Goal: Task Accomplishment & Management: Complete application form

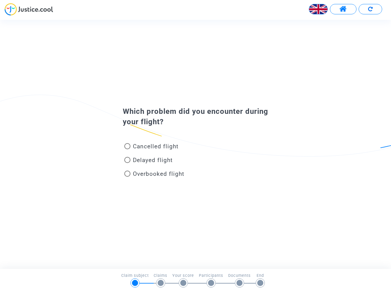
click at [318, 9] on img at bounding box center [318, 9] width 18 height 18
click at [343, 9] on span at bounding box center [343, 9] width 8 height 8
click at [370, 9] on div at bounding box center [195, 11] width 391 height 17
click at [196, 144] on div "Cancelled flight" at bounding box center [185, 148] width 135 height 14
click at [151, 148] on span "Cancelled flight" at bounding box center [156, 146] width 46 height 7
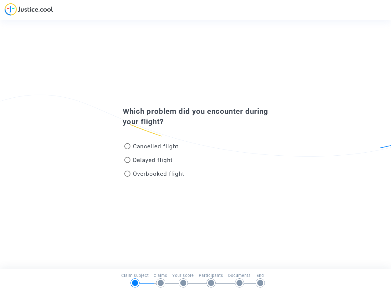
click at [127, 149] on input "Cancelled flight" at bounding box center [127, 149] width 0 height 0
radio input "true"
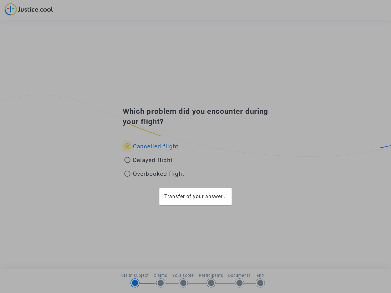
click at [151, 146] on div "Transfer of your answer..." at bounding box center [195, 146] width 391 height 293
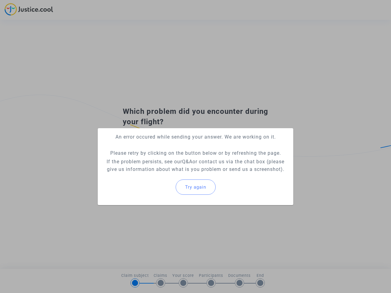
click at [149, 161] on p "If the problem persists, see our Q&A or contact us via the chat box (please giv…" at bounding box center [196, 165] width 186 height 15
click at [149, 160] on p "If the problem persists, see our Q&A or contact us via the chat box (please giv…" at bounding box center [196, 165] width 186 height 15
click at [154, 175] on div "Try again" at bounding box center [196, 187] width 186 height 26
click at [154, 174] on mat-card "An error occured while sending your answer. We are working on it. Please retry …" at bounding box center [196, 166] width 196 height 77
